Goal: Task Accomplishment & Management: Use online tool/utility

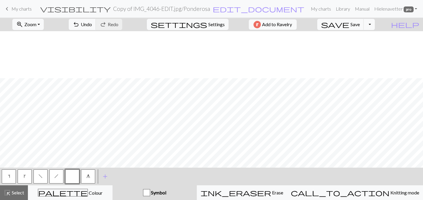
scroll to position [47, 0]
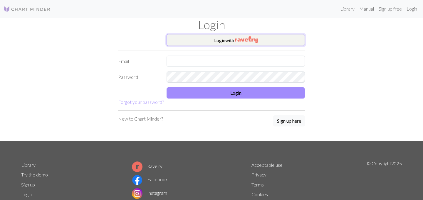
click at [222, 42] on button "Login with" at bounding box center [235, 40] width 138 height 12
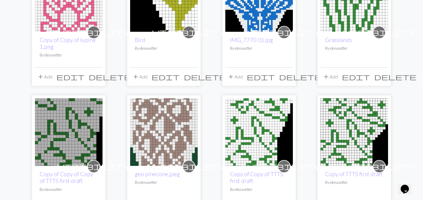
scroll to position [79, 0]
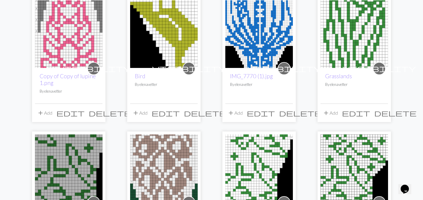
click at [69, 40] on img at bounding box center [68, 33] width 67 height 67
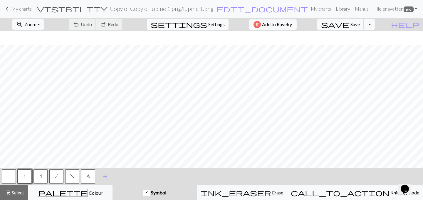
scroll to position [190, 0]
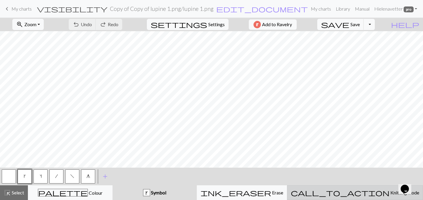
click at [357, 193] on span "call_to_action" at bounding box center [340, 192] width 99 height 8
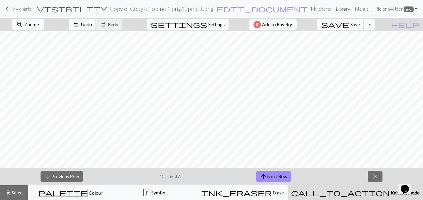
scroll to position [0, 0]
click at [274, 174] on button "arrow_upward Next Row" at bounding box center [273, 176] width 35 height 11
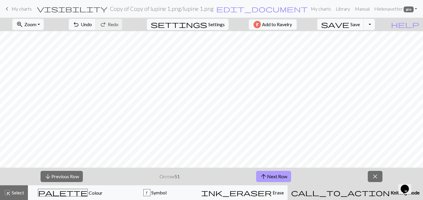
click at [274, 174] on button "arrow_upward Next Row" at bounding box center [273, 176] width 35 height 11
click at [74, 175] on button "arrow_downward Previous Row" at bounding box center [61, 176] width 42 height 11
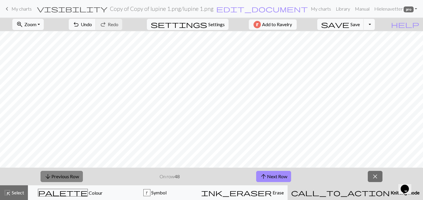
click at [74, 175] on button "arrow_downward Previous Row" at bounding box center [61, 176] width 42 height 11
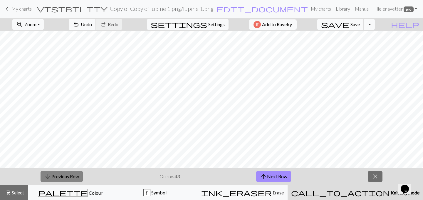
click at [74, 175] on button "arrow_downward Previous Row" at bounding box center [61, 176] width 42 height 11
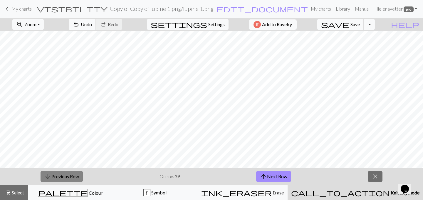
click at [74, 175] on button "arrow_downward Previous Row" at bounding box center [61, 176] width 42 height 11
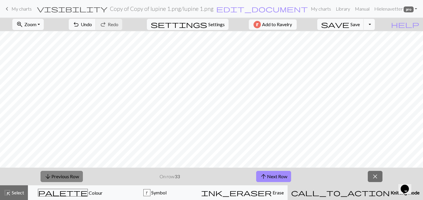
click at [74, 175] on button "arrow_downward Previous Row" at bounding box center [61, 176] width 42 height 11
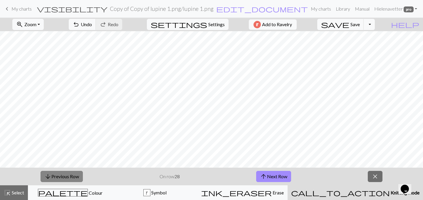
click at [74, 175] on button "arrow_downward Previous Row" at bounding box center [61, 176] width 42 height 11
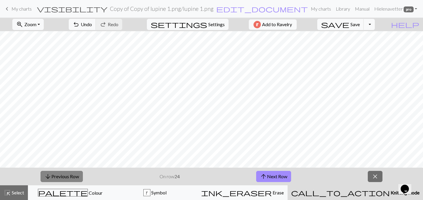
click at [74, 175] on button "arrow_downward Previous Row" at bounding box center [61, 176] width 42 height 11
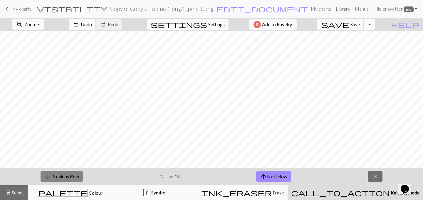
click at [74, 175] on button "arrow_downward Previous Row" at bounding box center [61, 176] width 42 height 11
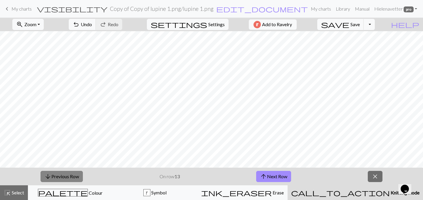
click at [74, 175] on button "arrow_downward Previous Row" at bounding box center [61, 176] width 42 height 11
click at [74, 175] on button "arrow_downward Previous Row" at bounding box center [62, 176] width 42 height 11
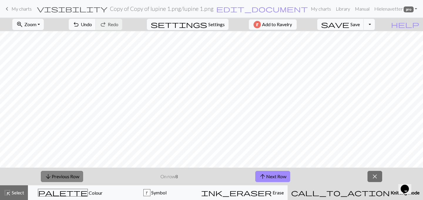
click at [74, 175] on button "arrow_downward Previous Row" at bounding box center [62, 176] width 42 height 11
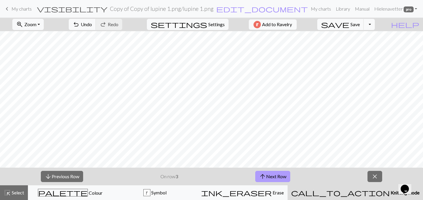
click at [266, 175] on button "arrow_upward Next Row" at bounding box center [272, 176] width 35 height 11
click at [284, 174] on button "arrow_upward Next Row" at bounding box center [272, 176] width 35 height 11
click at [270, 174] on button "arrow_upward Next Row" at bounding box center [272, 176] width 35 height 11
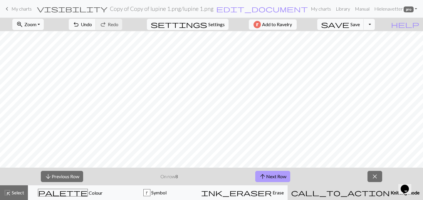
click at [270, 174] on button "arrow_upward Next Row" at bounding box center [272, 176] width 35 height 11
click at [268, 174] on button "arrow_upward Next Row" at bounding box center [272, 176] width 35 height 11
click at [268, 174] on button "arrow_upward Next Row" at bounding box center [273, 176] width 35 height 11
